Goal: Transaction & Acquisition: Subscribe to service/newsletter

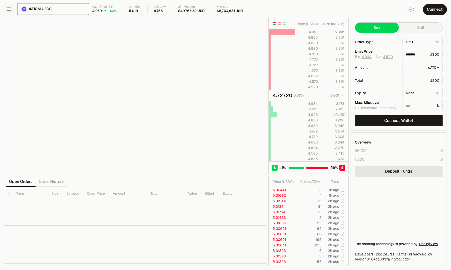
type input "*******"
click at [8, 9] on icon "button" at bounding box center [9, 9] width 5 height 5
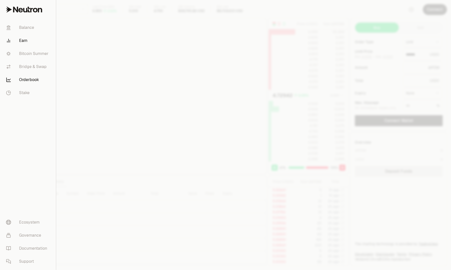
click at [24, 39] on link "Earn" at bounding box center [28, 40] width 52 height 13
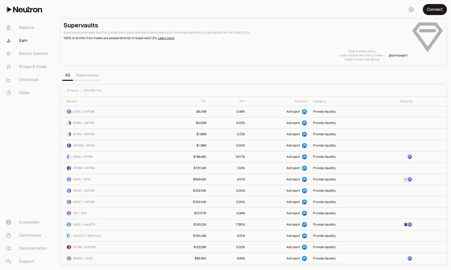
click at [85, 74] on link "Supervaults" at bounding box center [87, 75] width 28 height 10
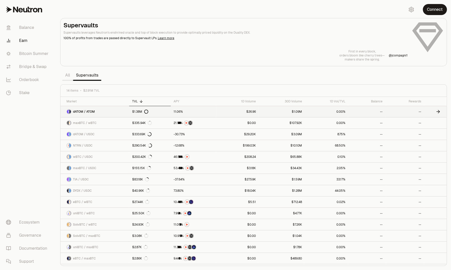
click at [79, 113] on span "dATOM / ATOM" at bounding box center [84, 112] width 22 height 4
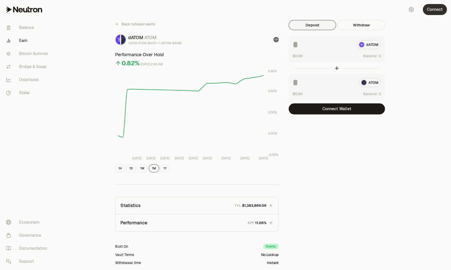
click at [434, 9] on button "Connect" at bounding box center [435, 9] width 24 height 11
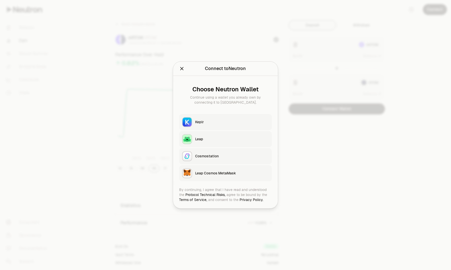
click at [197, 122] on div "Keplr" at bounding box center [232, 122] width 74 height 5
